Goal: Information Seeking & Learning: Learn about a topic

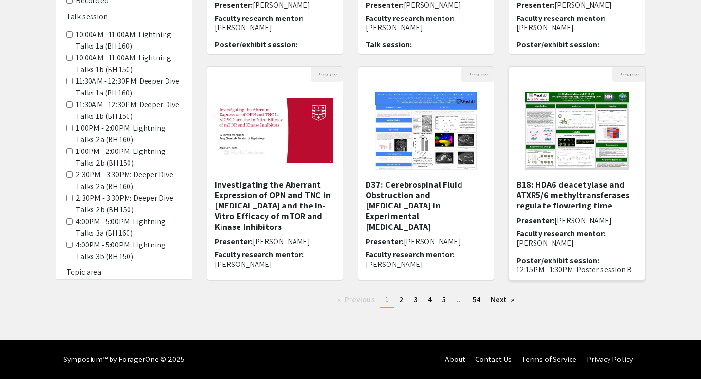
click at [574, 147] on img "Open Presentation <p>B18: HDA6 deacetylase and ATXR5/6 methyltransferases regul…" at bounding box center [576, 130] width 123 height 97
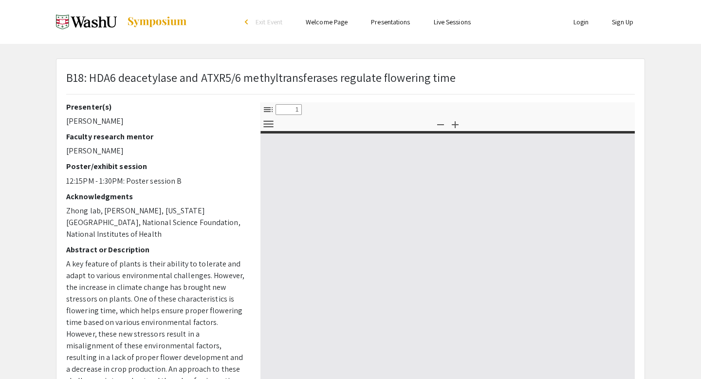
select select "custom"
type input "0"
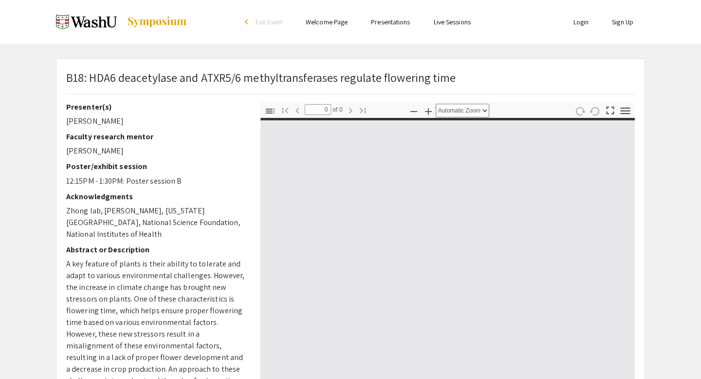
select select "custom"
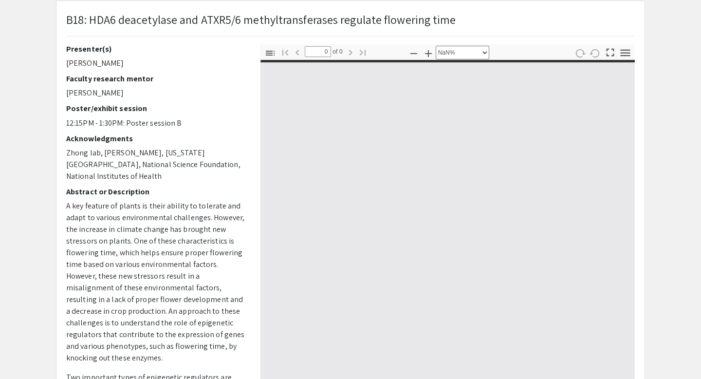
type input "1"
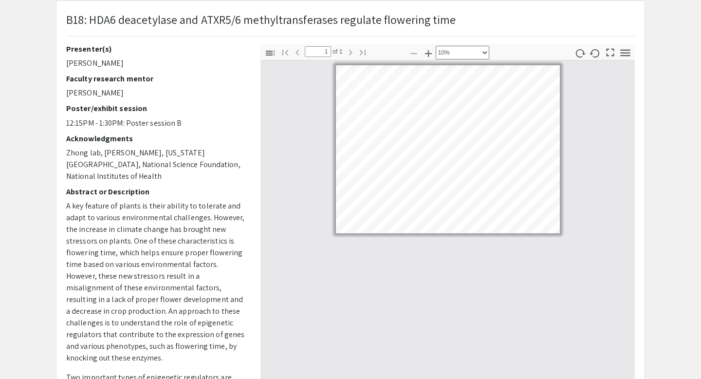
select select "custom"
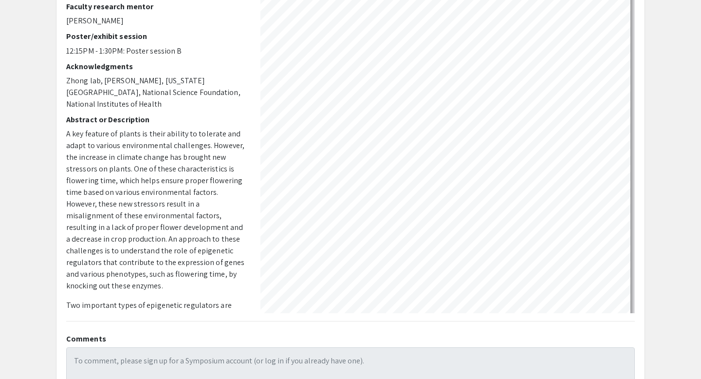
scroll to position [0, 0]
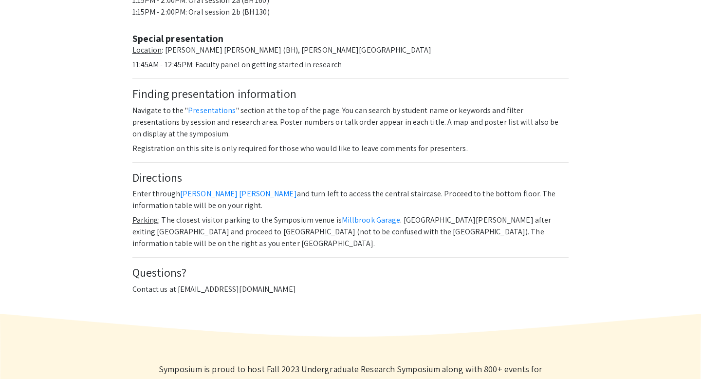
scroll to position [517, 0]
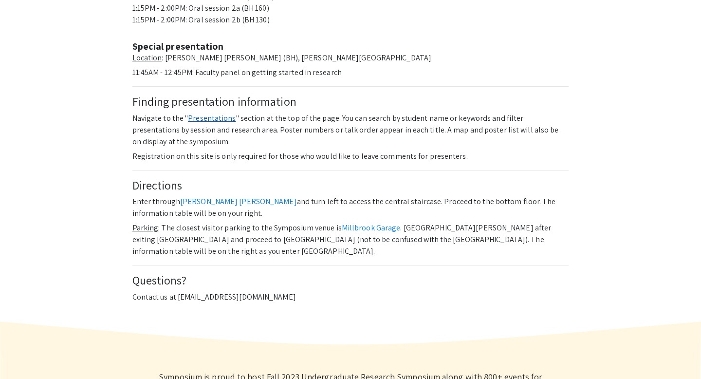
click at [220, 113] on link "Presentations" at bounding box center [212, 118] width 48 height 10
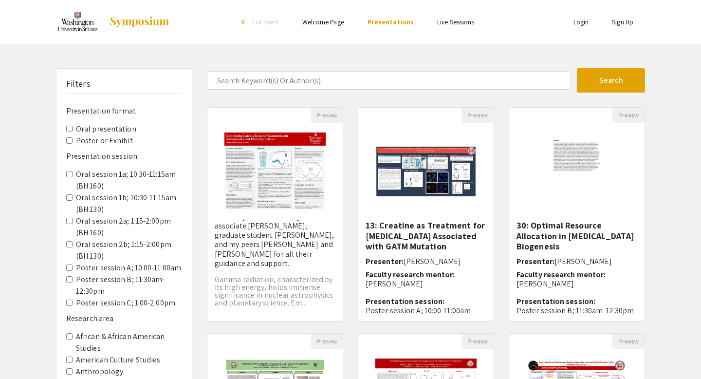
click at [69, 142] on Exhibit "Poster or Exhibit" at bounding box center [69, 140] width 6 height 6
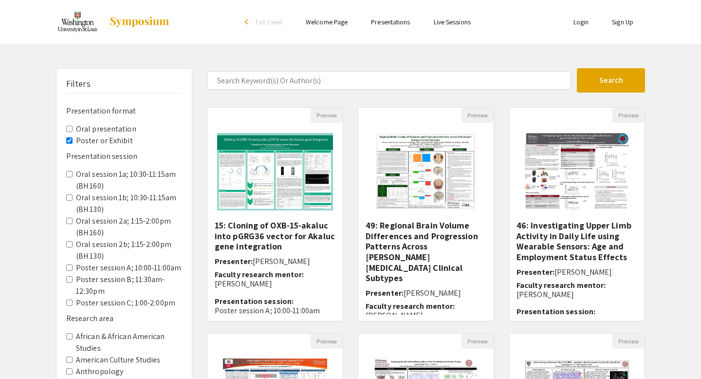
click at [393, 24] on link "Presentations" at bounding box center [390, 22] width 39 height 9
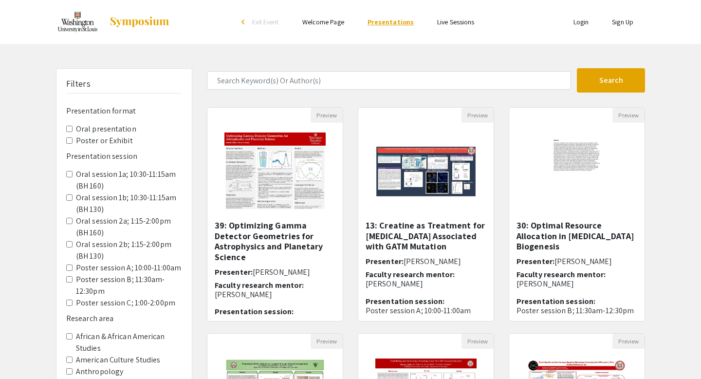
click at [393, 24] on link "Presentations" at bounding box center [390, 22] width 46 height 9
click at [247, 25] on div "arrow_back_ios" at bounding box center [244, 23] width 6 height 12
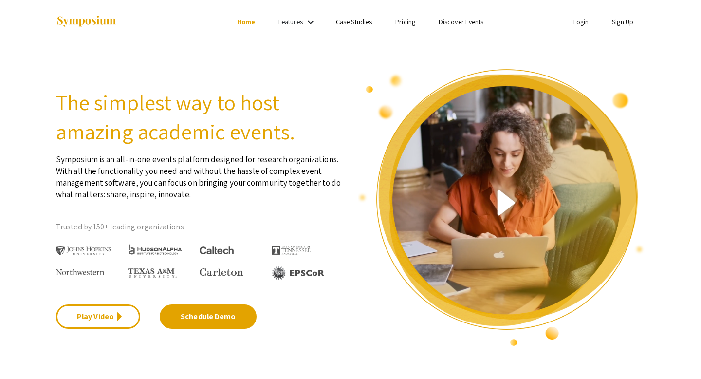
click at [245, 24] on link "Home" at bounding box center [246, 22] width 18 height 9
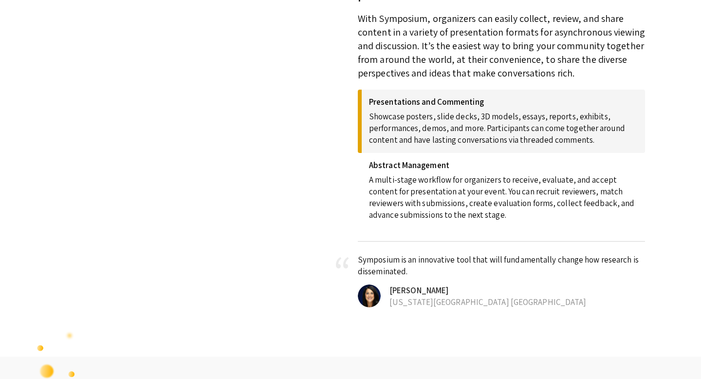
scroll to position [86, 0]
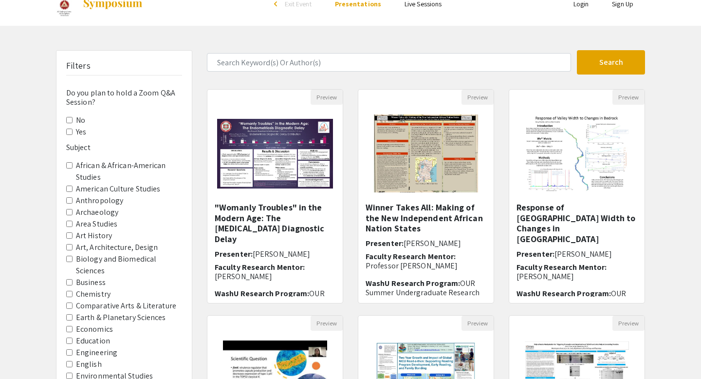
scroll to position [24, 0]
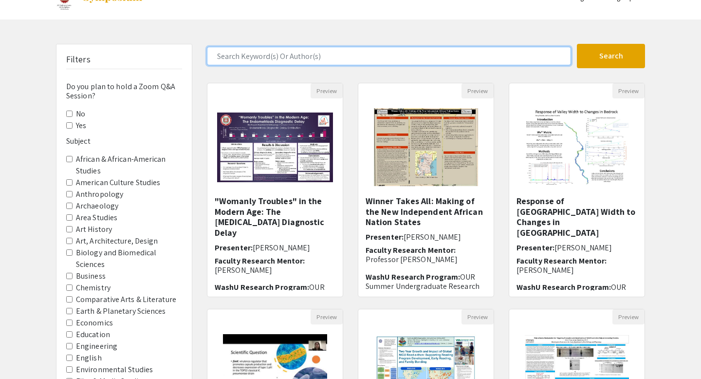
click at [294, 51] on input "Search Keyword(s) Or Author(s)" at bounding box center [389, 56] width 364 height 18
type input "peripheral nervous system"
click at [577, 44] on button "Search" at bounding box center [611, 56] width 68 height 24
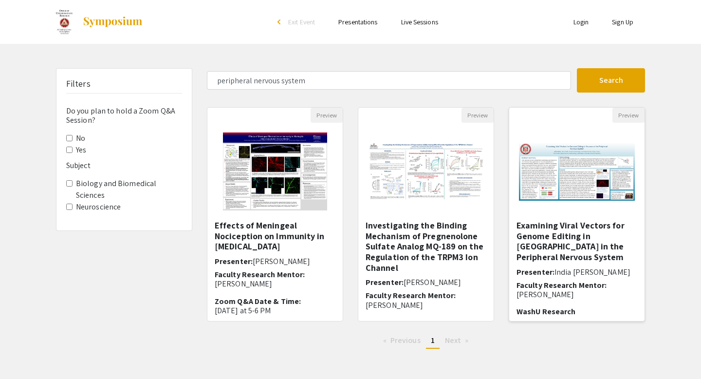
click at [557, 181] on img at bounding box center [576, 171] width 135 height 77
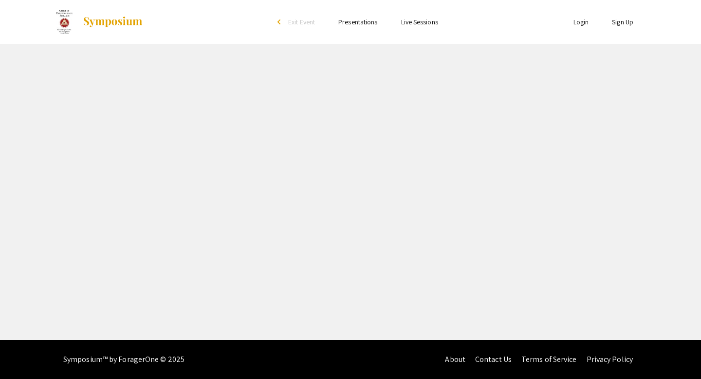
select select "custom"
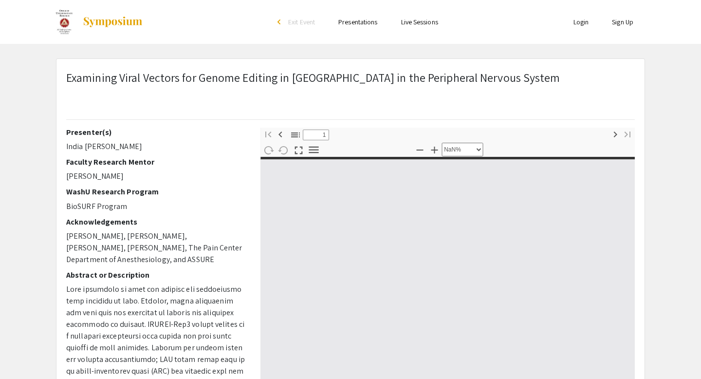
type input "0"
select select "custom"
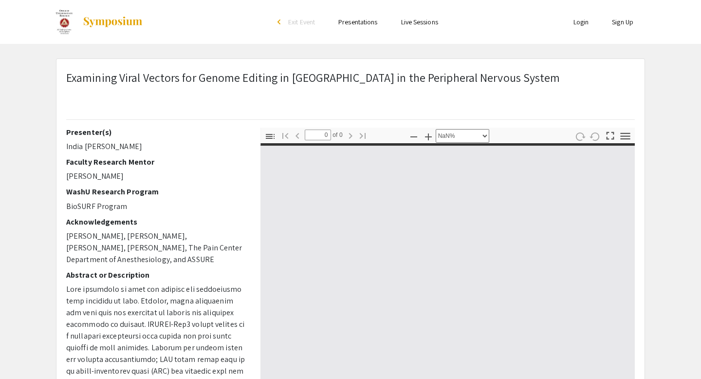
type input "1"
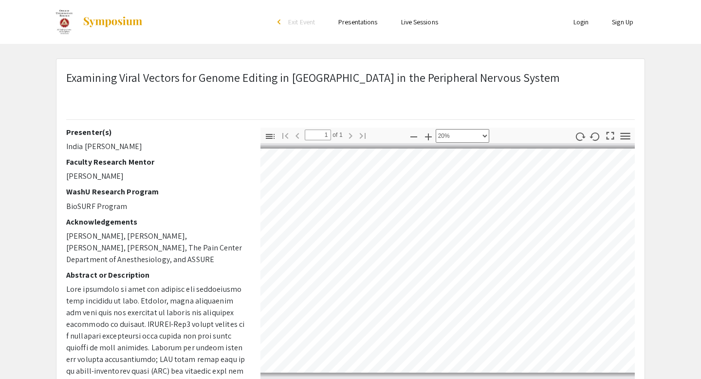
scroll to position [21, 199]
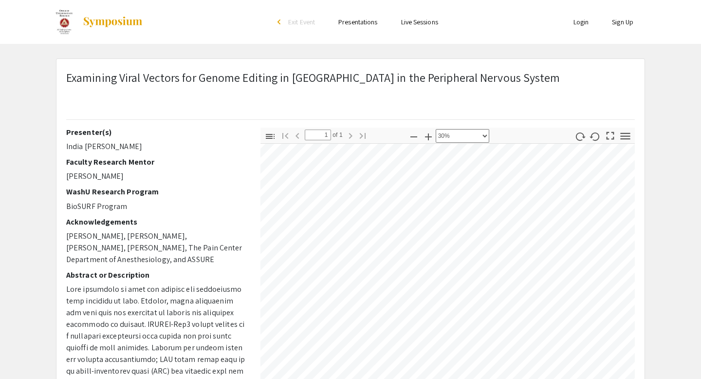
click at [628, 161] on div at bounding box center [447, 306] width 374 height 325
click at [353, 109] on div "Examining Viral Vectors for Genome Editing in Neurons in the Peripheral Nervous…" at bounding box center [350, 317] width 588 height 516
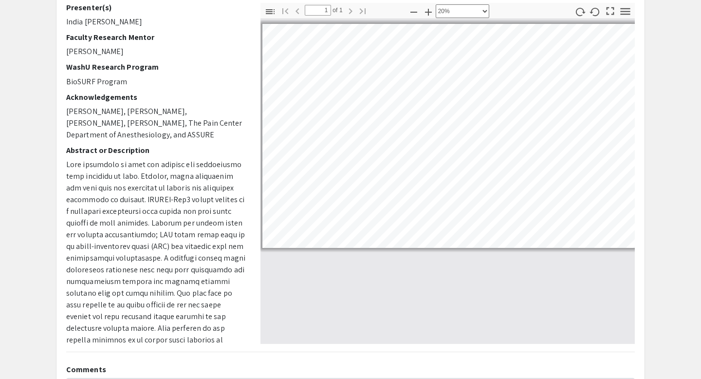
scroll to position [0, 0]
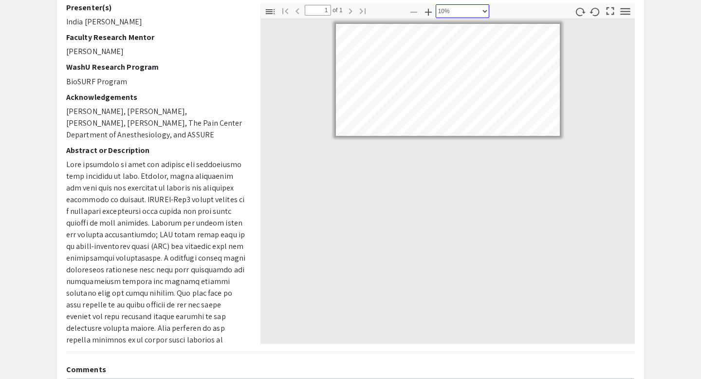
click at [483, 14] on select "Automatic Zoom Actual Size Page Fit Page Width 50% 100% 125% 150% 200% 300% 400…" at bounding box center [463, 11] width 54 height 14
click at [436, 4] on select "Automatic Zoom Actual Size Page Fit Page Width 50% 100% 125% 150% 200% 300% 400…" at bounding box center [463, 11] width 54 height 14
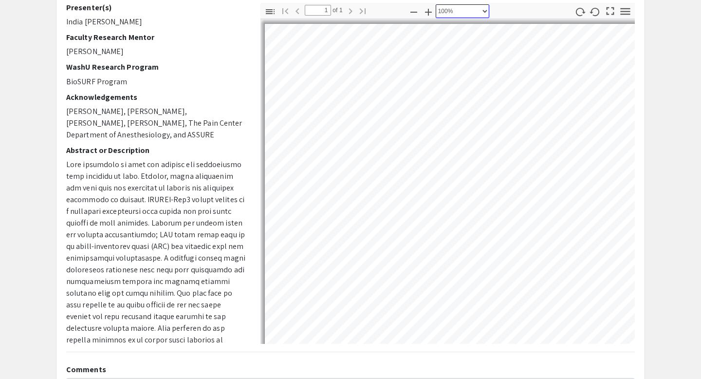
click at [485, 17] on select "Automatic Zoom Actual Size Page Fit Page Width 50% 100% 125% 150% 200% 300% 400…" at bounding box center [463, 11] width 54 height 14
select select "page-width"
click at [436, 4] on select "Automatic Zoom Actual Size Page Fit Page Width 50% 100% 125% 150% 200% 300% 400…" at bounding box center [463, 11] width 54 height 14
